Goal: Navigation & Orientation: Find specific page/section

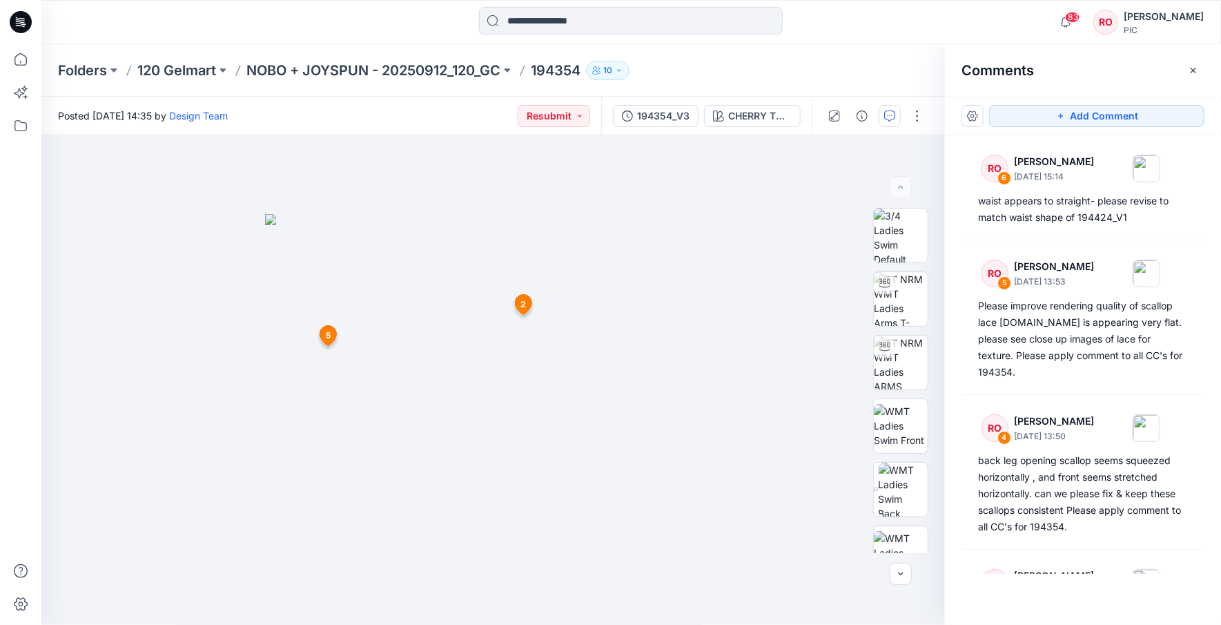
scroll to position [347, 0]
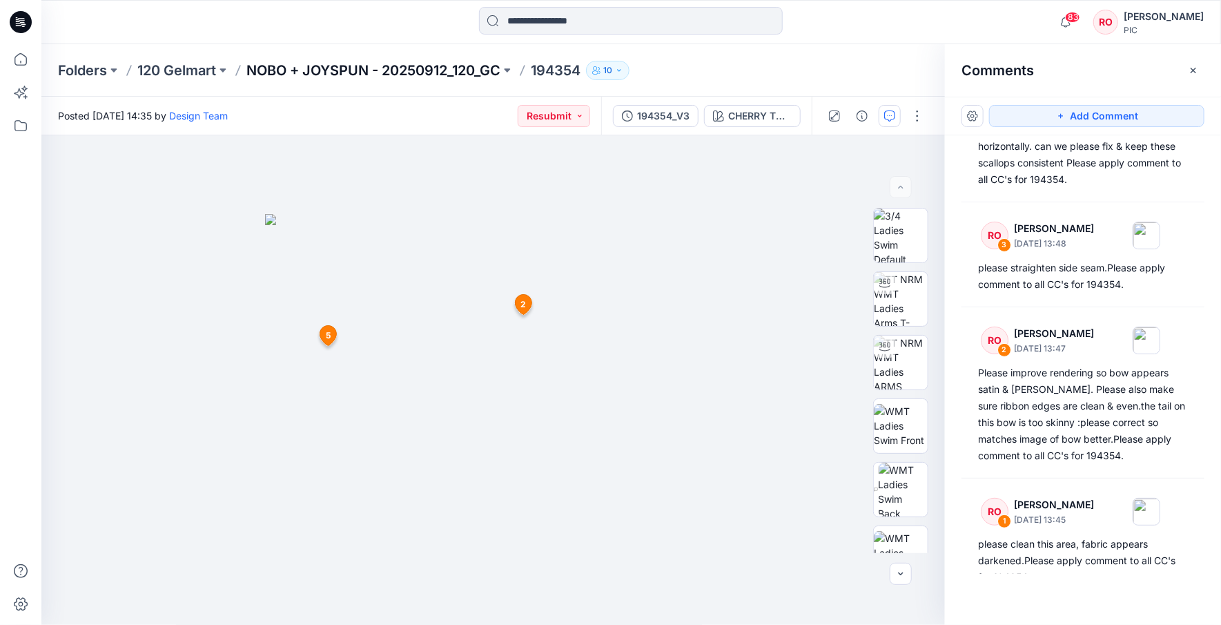
click at [342, 70] on p "NOBO + JOYSPUN - 20250912_120_GC" at bounding box center [373, 70] width 254 height 19
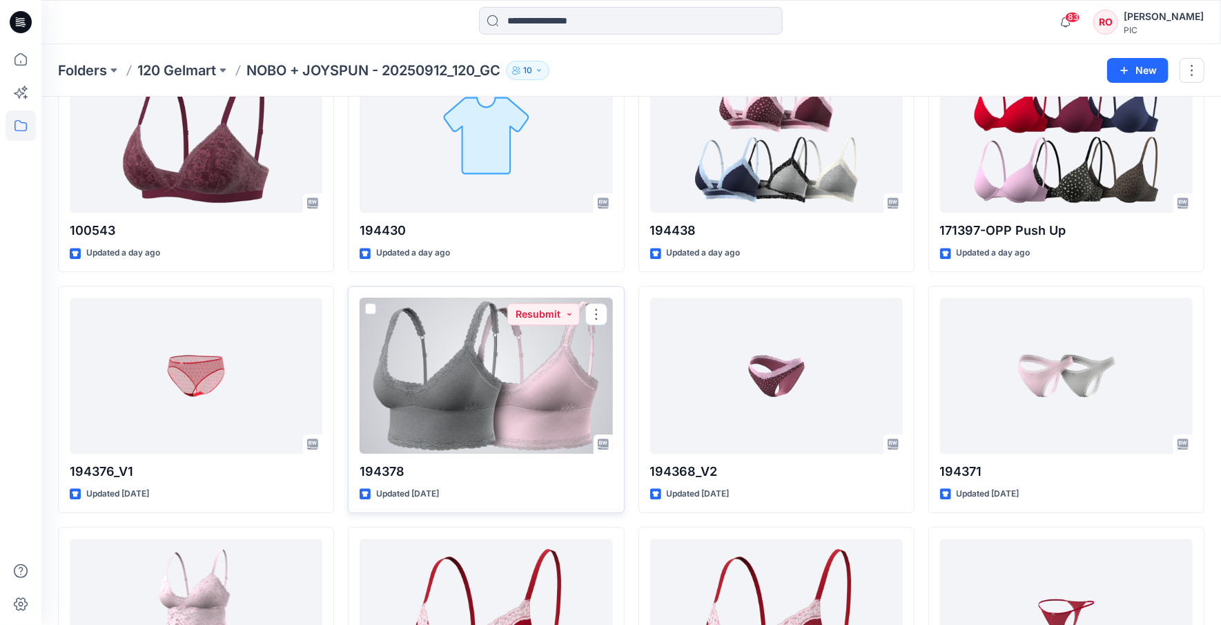
scroll to position [2029, 0]
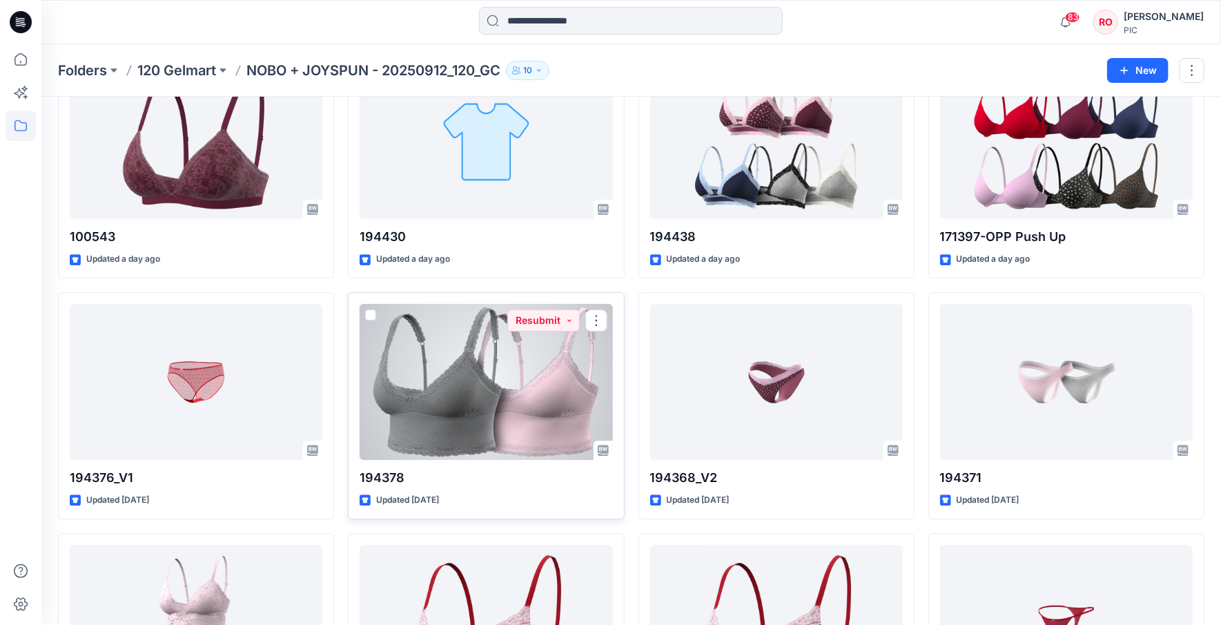
click at [484, 360] on div at bounding box center [486, 382] width 253 height 156
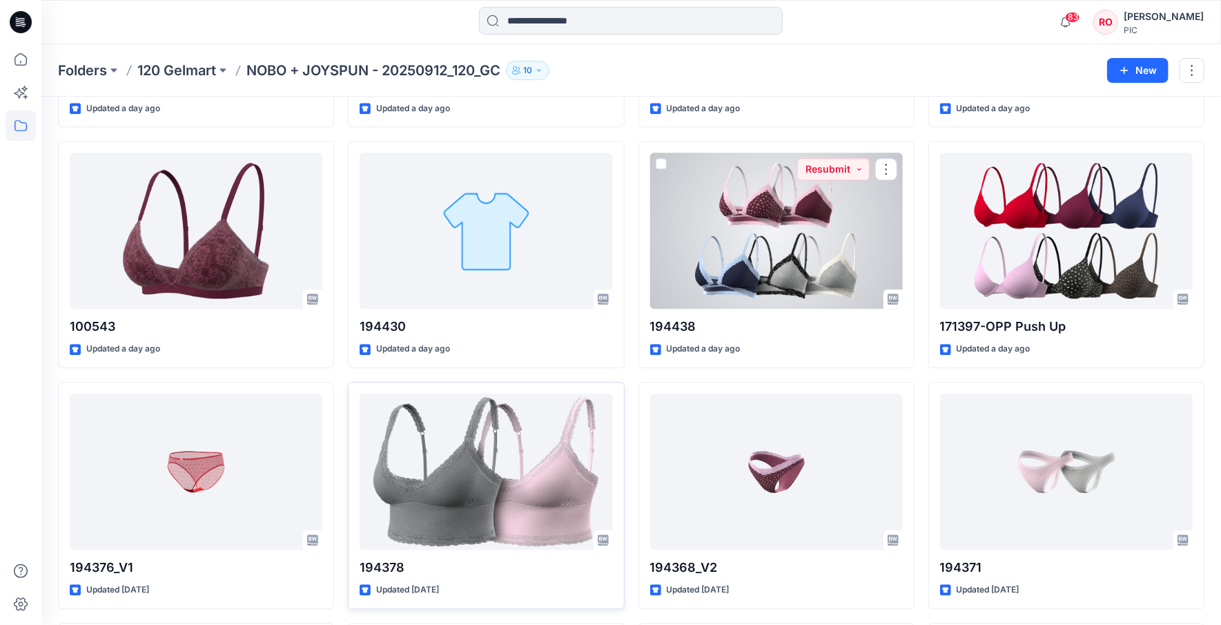
scroll to position [1944, 0]
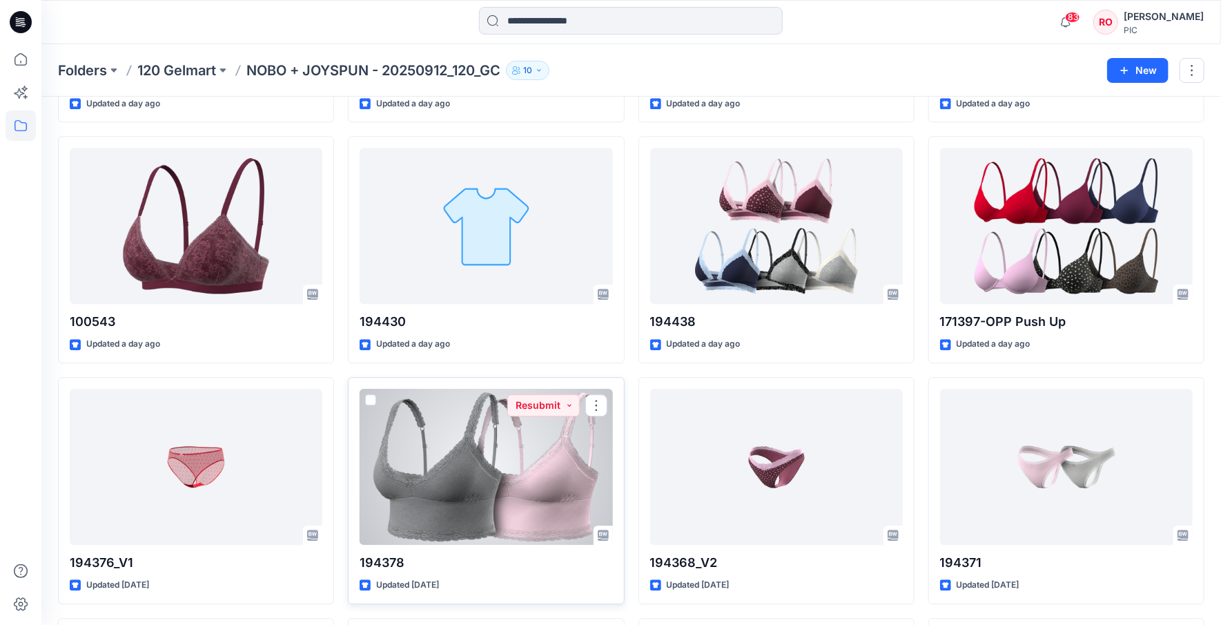
click at [499, 441] on div at bounding box center [486, 467] width 253 height 156
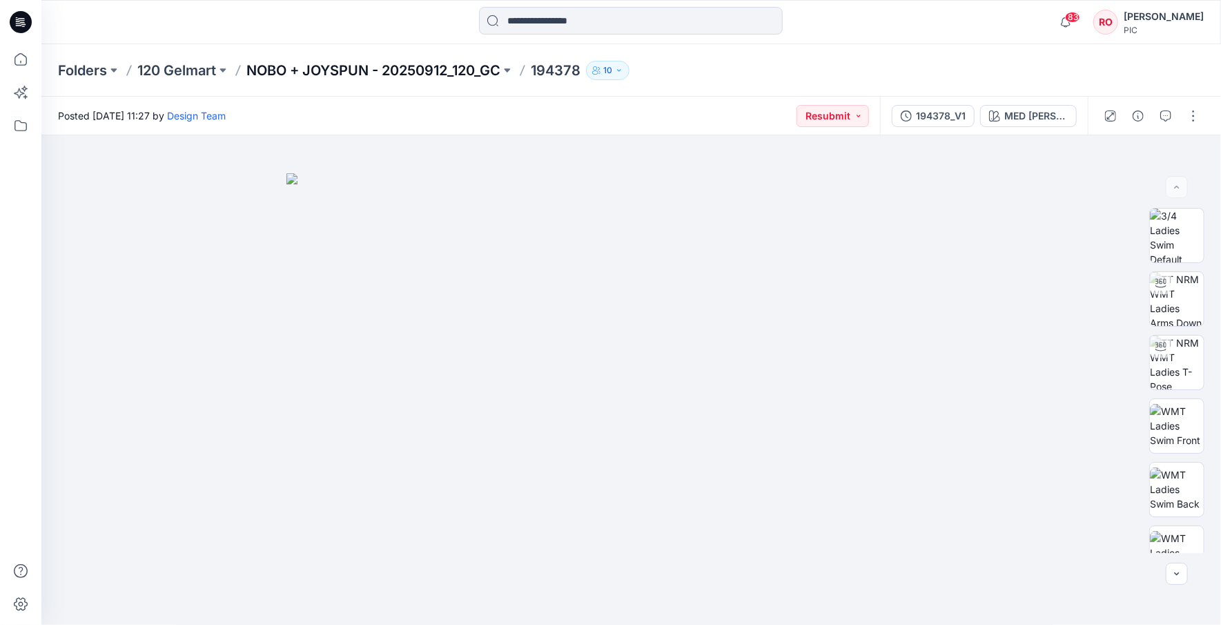
click at [383, 66] on p "NOBO + JOYSPUN - 20250912_120_GC" at bounding box center [373, 70] width 254 height 19
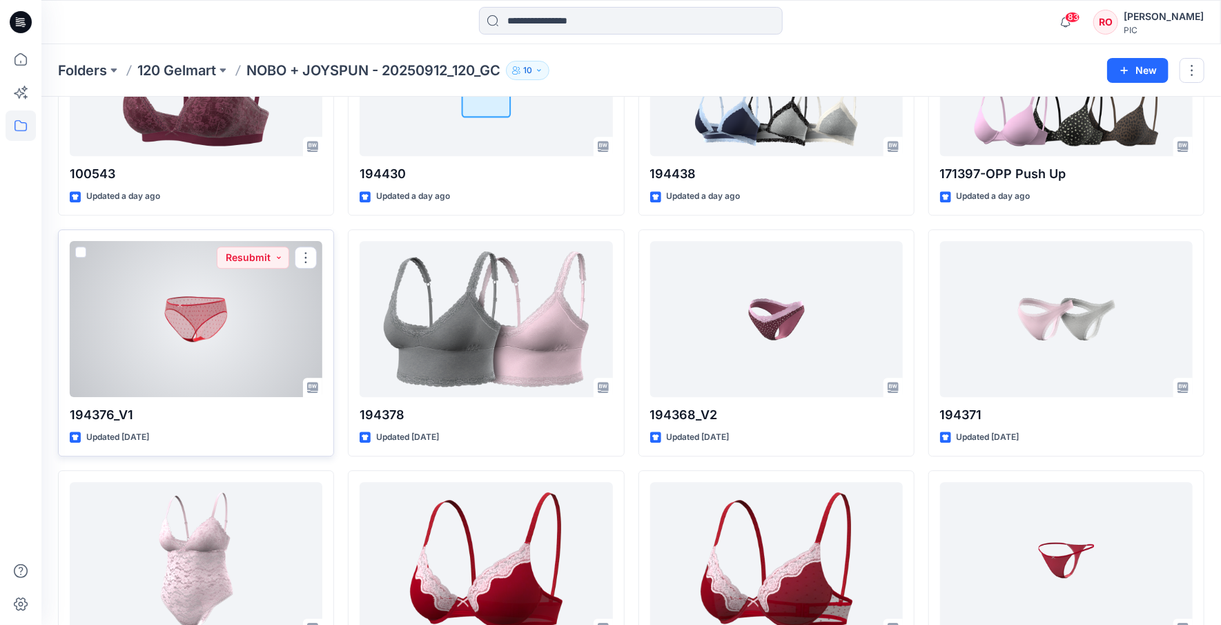
scroll to position [2113, 0]
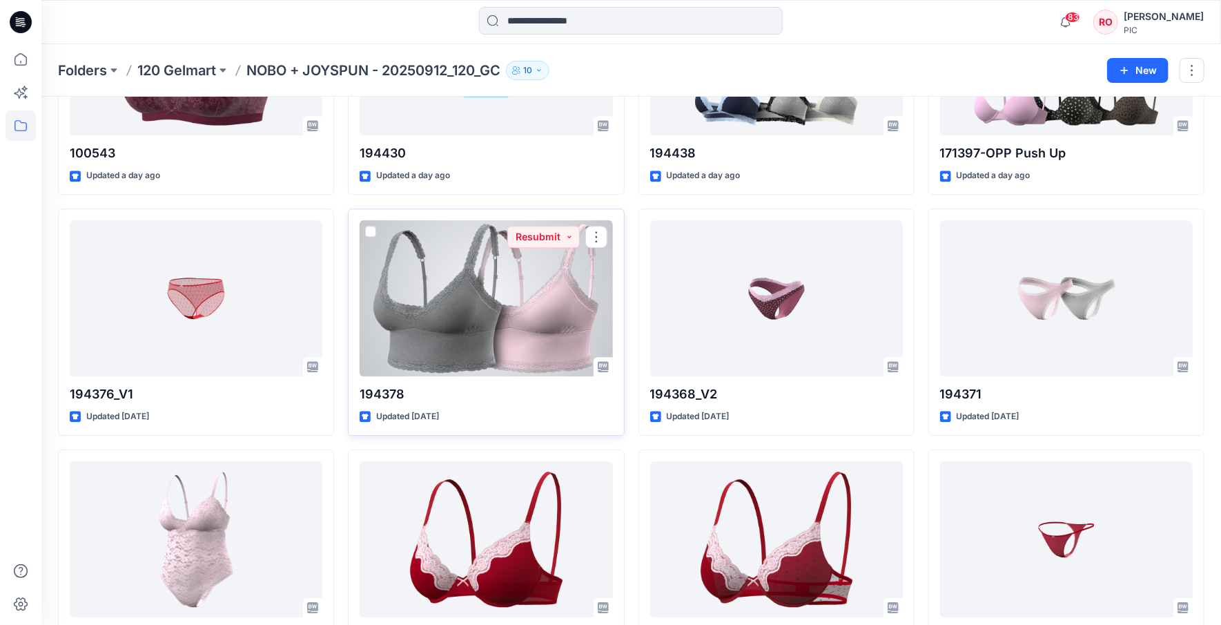
click at [471, 284] on div at bounding box center [486, 298] width 253 height 156
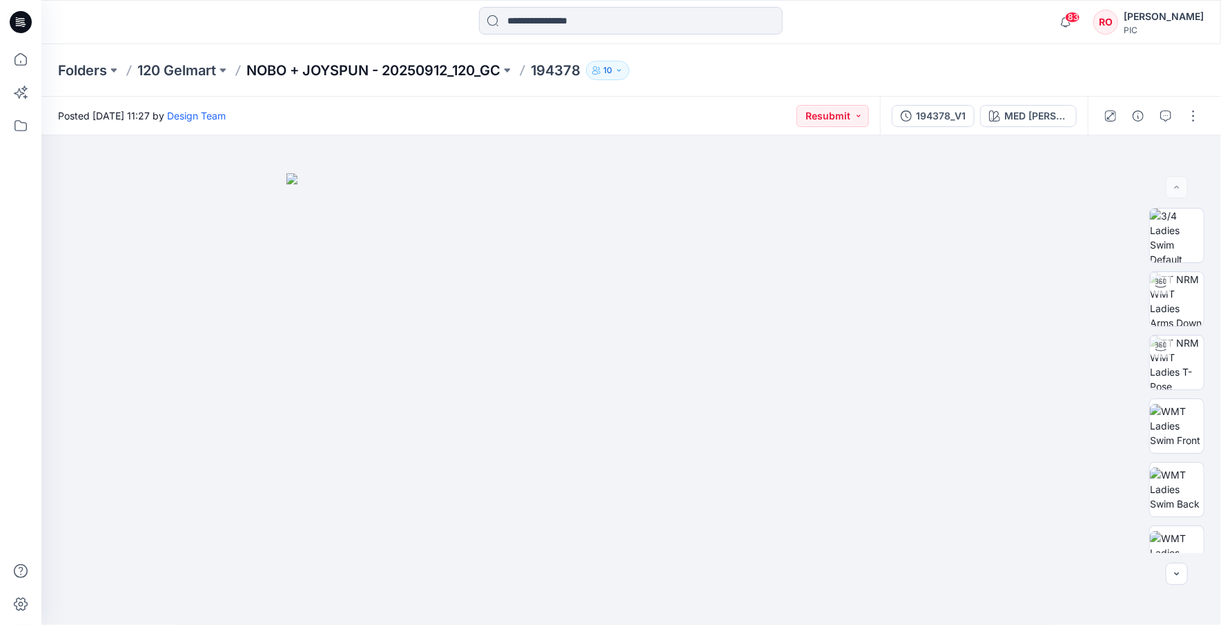
click at [422, 70] on p "NOBO + JOYSPUN - 20250912_120_GC" at bounding box center [373, 70] width 254 height 19
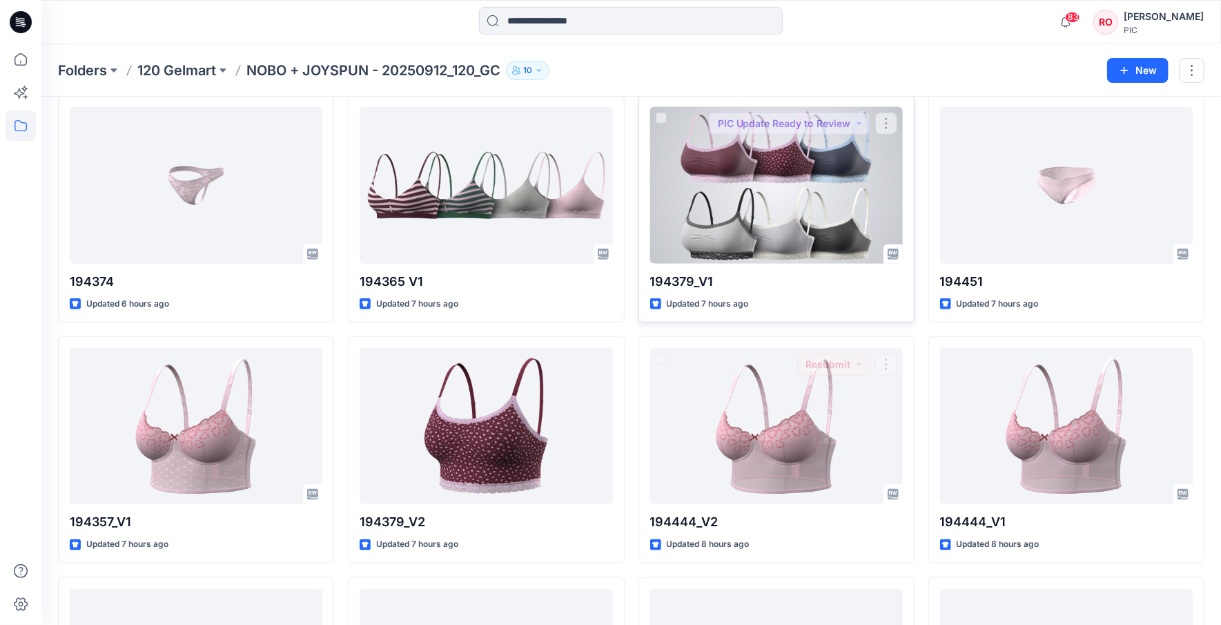
scroll to position [770, 0]
